Goal: Communication & Community: Answer question/provide support

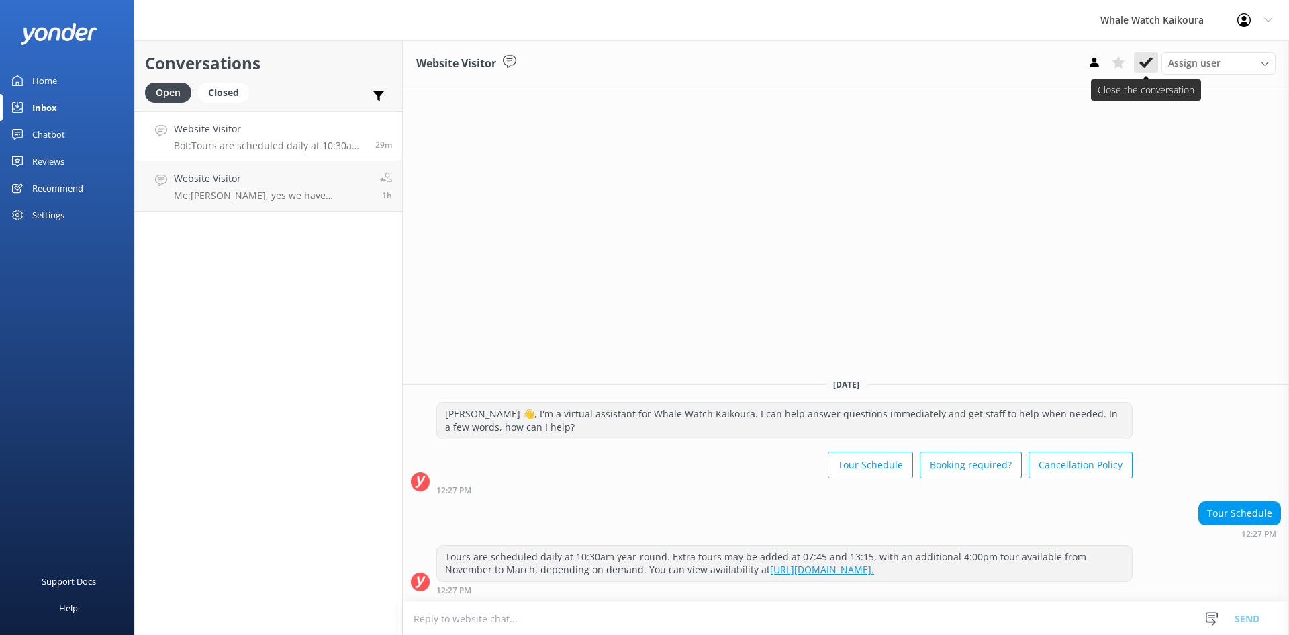
click at [1151, 64] on icon at bounding box center [1146, 62] width 13 height 13
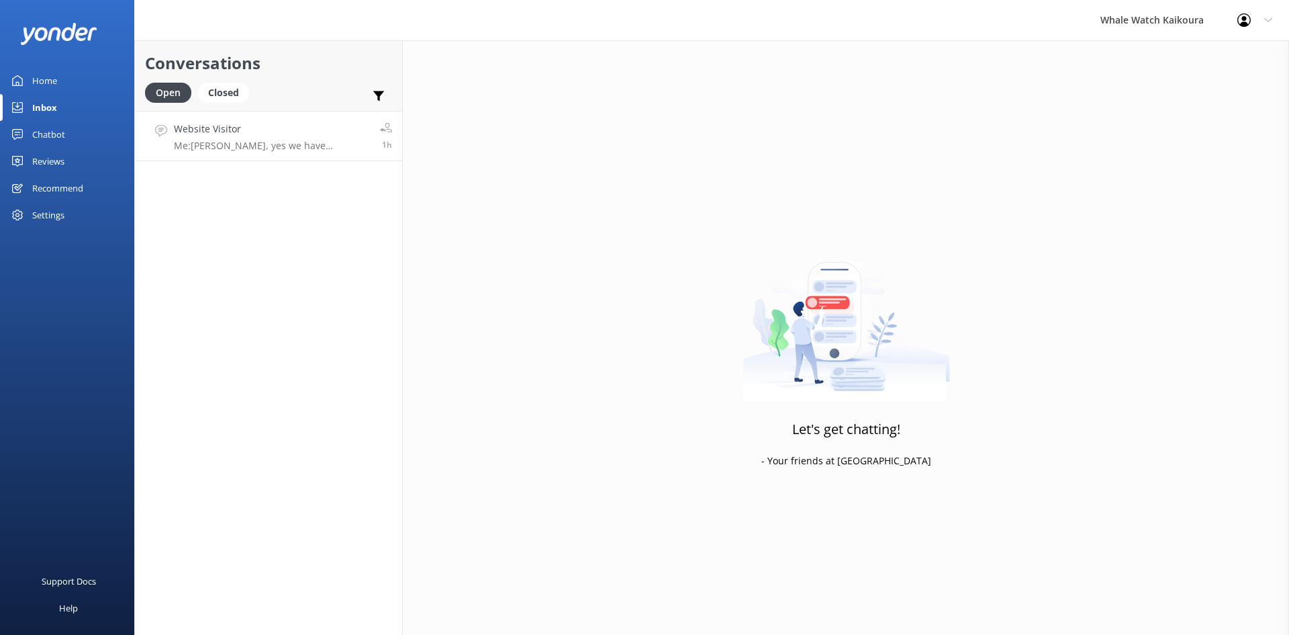
click at [240, 118] on link "Website Visitor Me: [PERSON_NAME], yes we have availability for this tour time.…" at bounding box center [268, 136] width 267 height 50
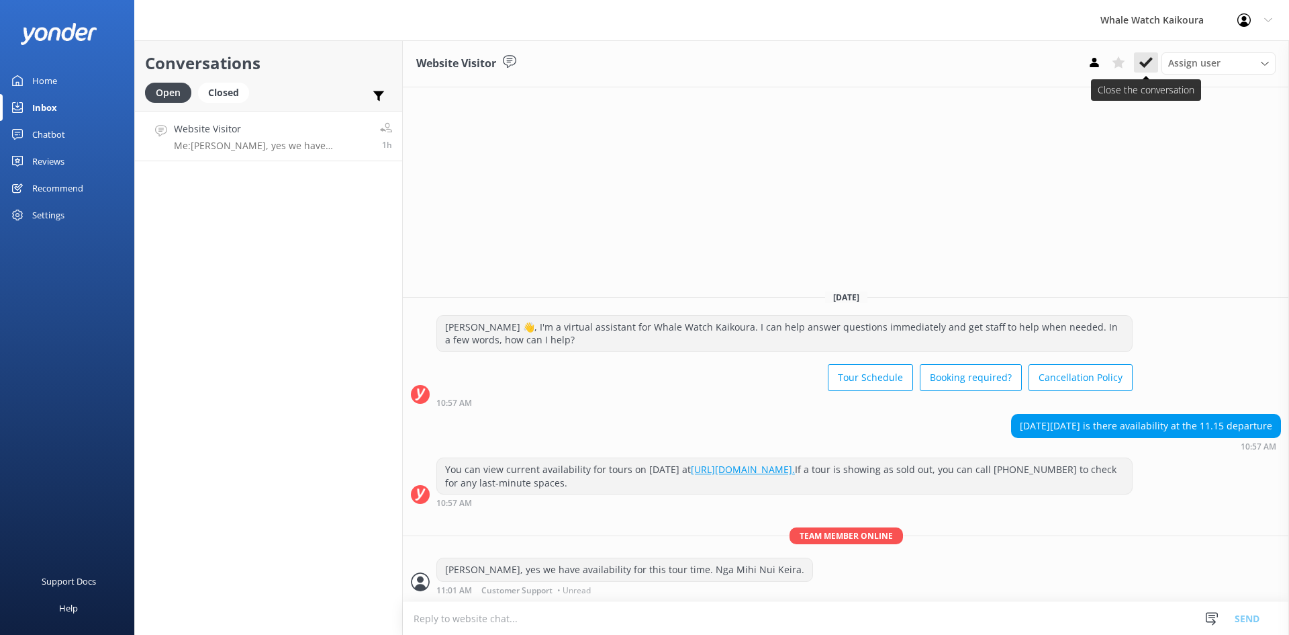
click at [1139, 54] on button at bounding box center [1146, 62] width 24 height 20
